Goal: Transaction & Acquisition: Purchase product/service

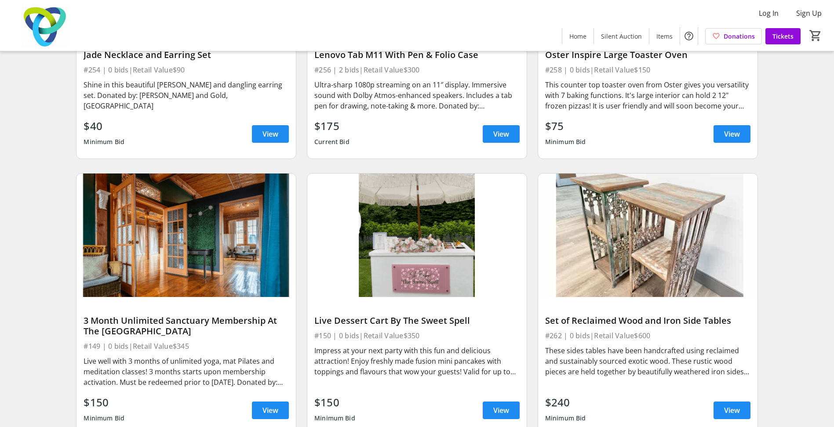
scroll to position [8175, 0]
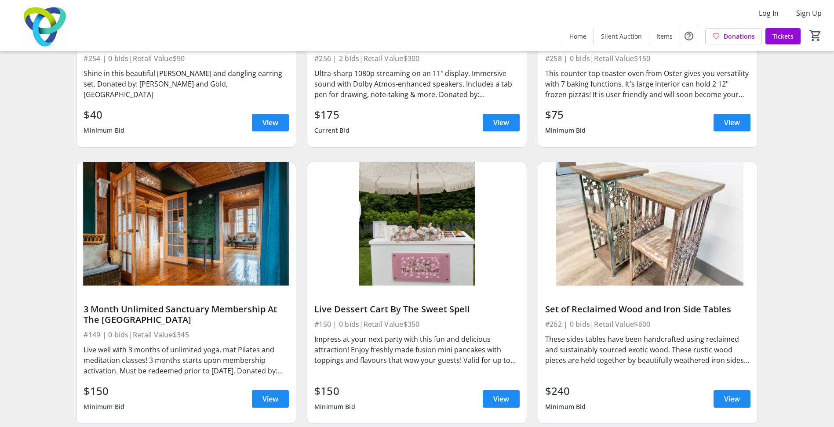
click at [206, 198] on img at bounding box center [185, 224] width 219 height 124
click at [256, 389] on span at bounding box center [270, 399] width 37 height 21
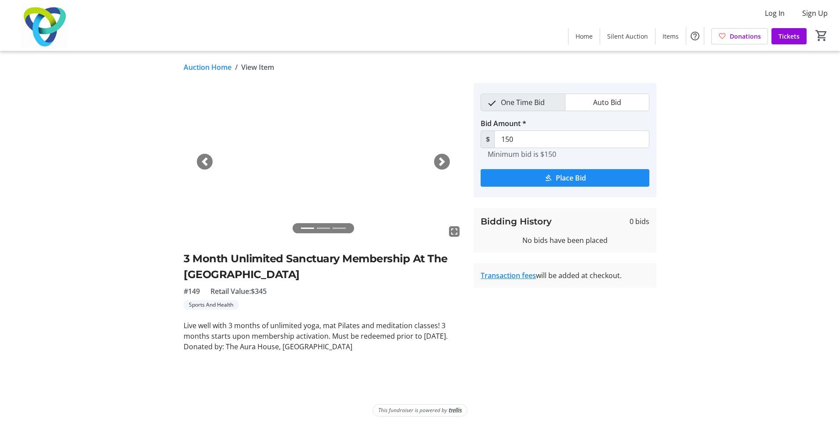
click at [443, 160] on span "button" at bounding box center [442, 161] width 9 height 9
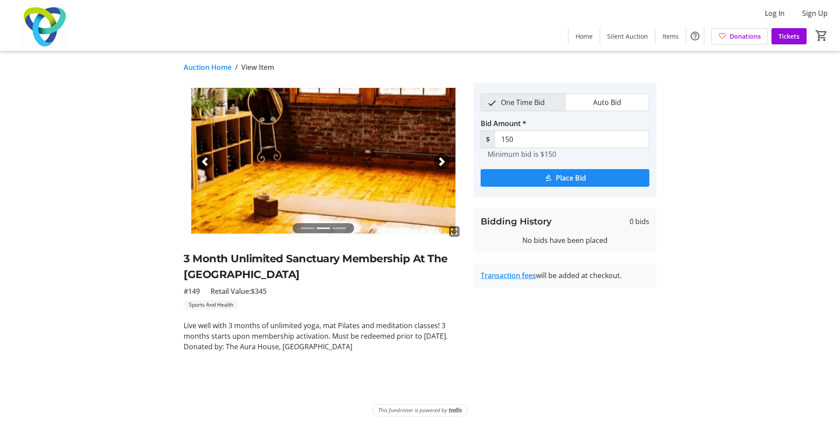
click at [442, 162] on span "button" at bounding box center [442, 161] width 9 height 9
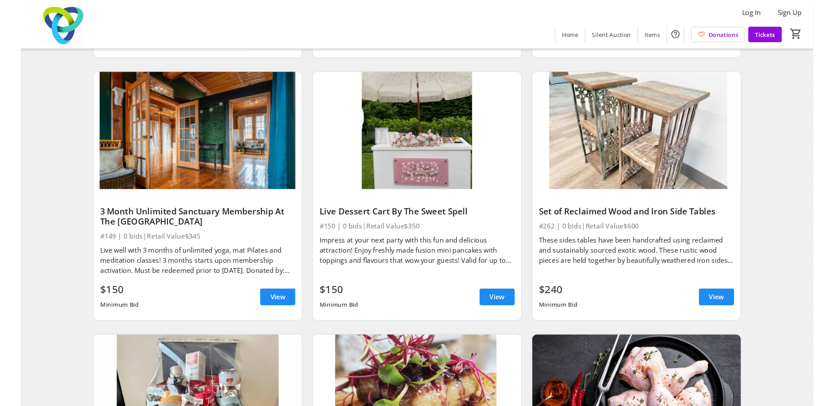
scroll to position [8298, 0]
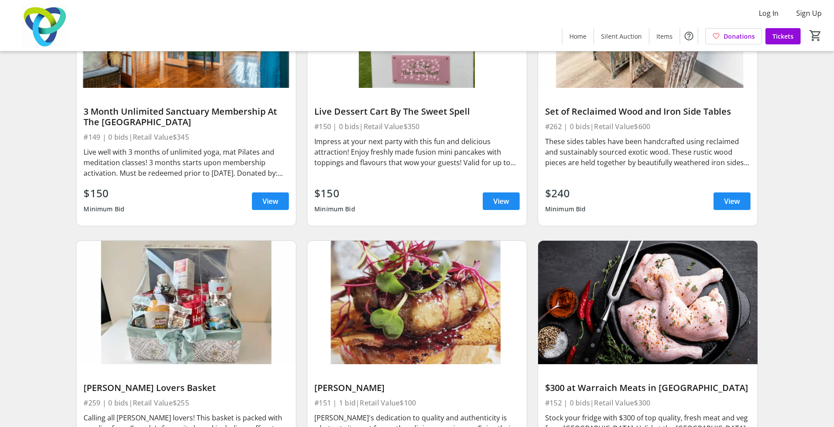
scroll to position [8210, 0]
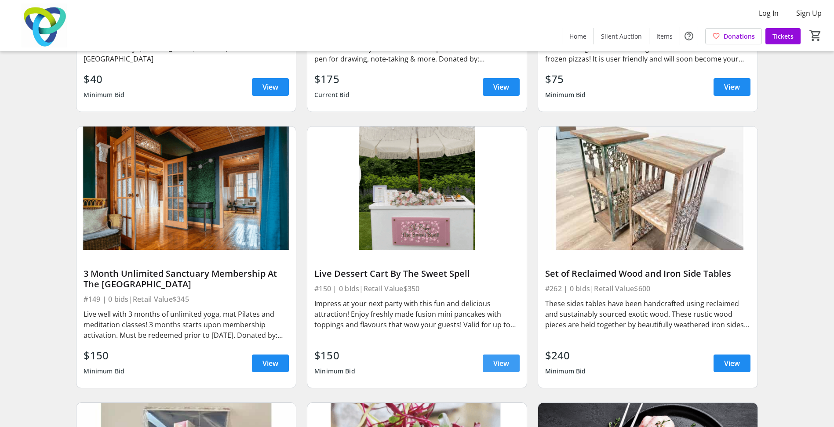
click at [494, 358] on span "View" at bounding box center [501, 363] width 16 height 11
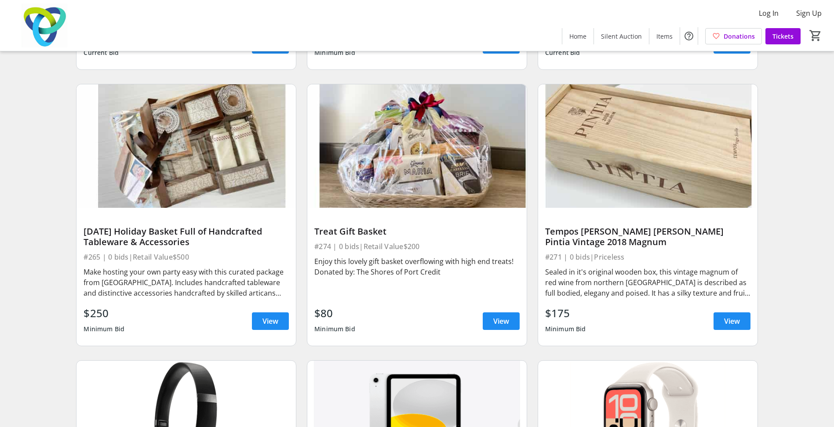
scroll to position [11515, 0]
